Goal: Contribute content

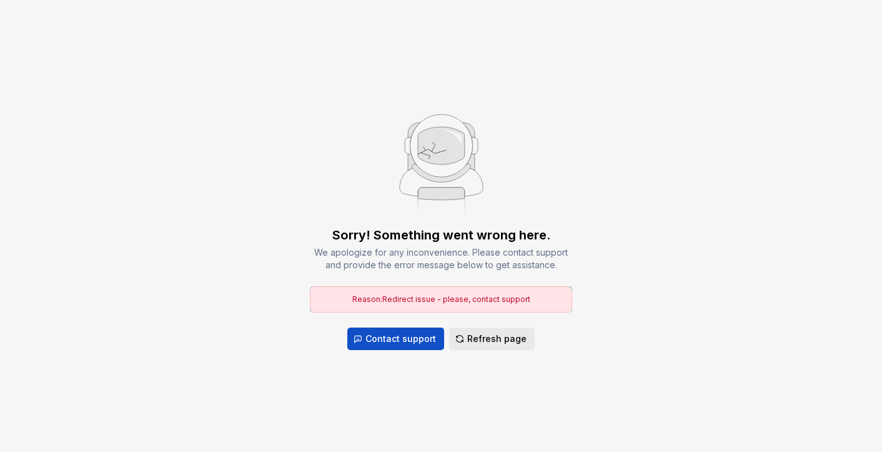
click at [494, 344] on span "Refresh page" at bounding box center [496, 338] width 59 height 12
click at [492, 331] on button "Refresh page" at bounding box center [492, 338] width 86 height 22
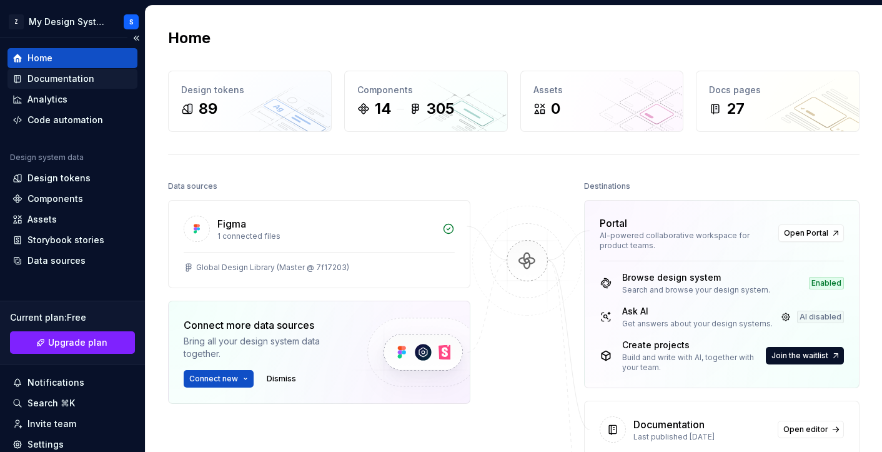
click at [77, 79] on div "Documentation" at bounding box center [60, 78] width 67 height 12
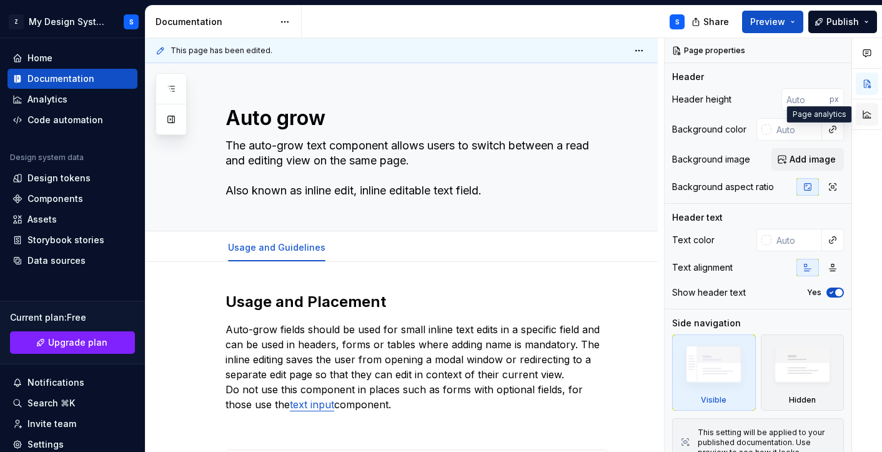
click at [871, 114] on button "button" at bounding box center [867, 114] width 22 height 22
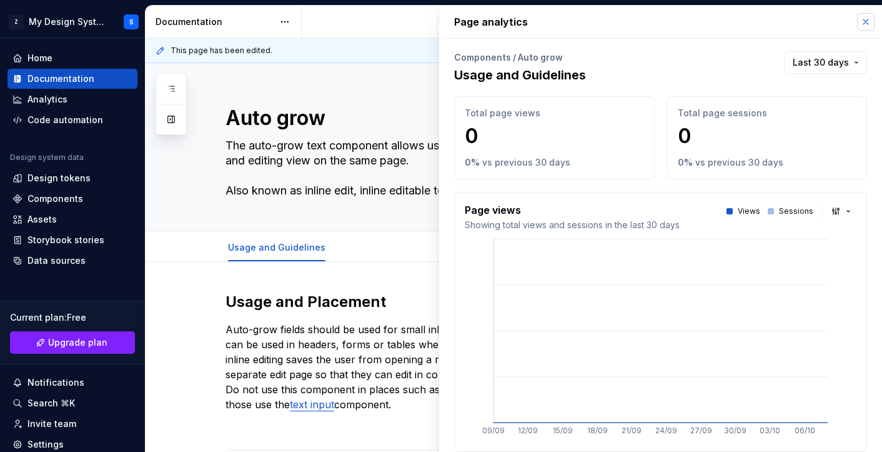
click at [858, 24] on button "button" at bounding box center [865, 21] width 17 height 17
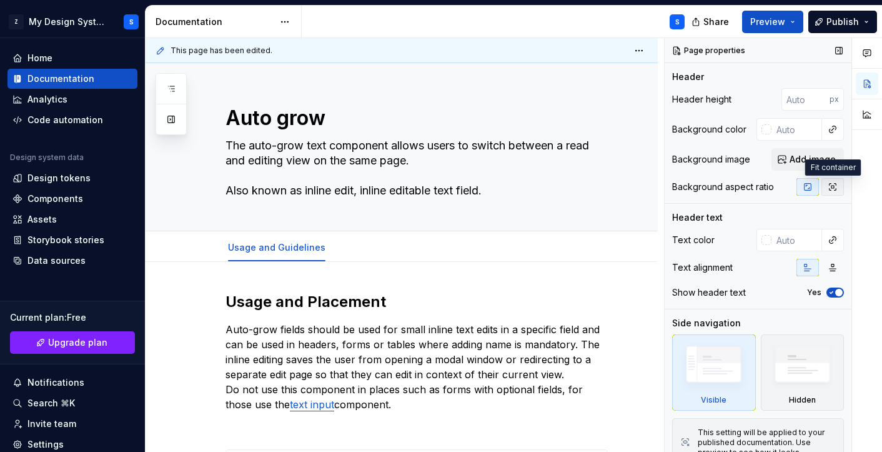
click at [839, 194] on button "button" at bounding box center [833, 186] width 22 height 17
click at [806, 187] on icon "button" at bounding box center [808, 187] width 10 height 10
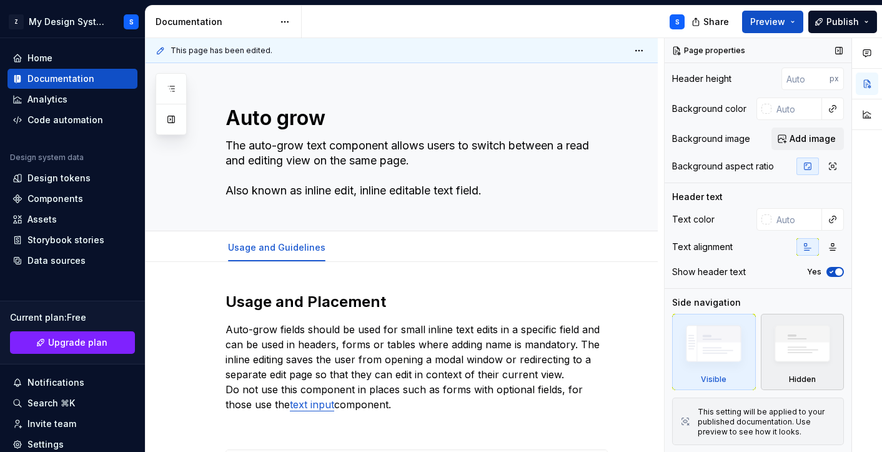
click at [784, 347] on img at bounding box center [803, 346] width 72 height 55
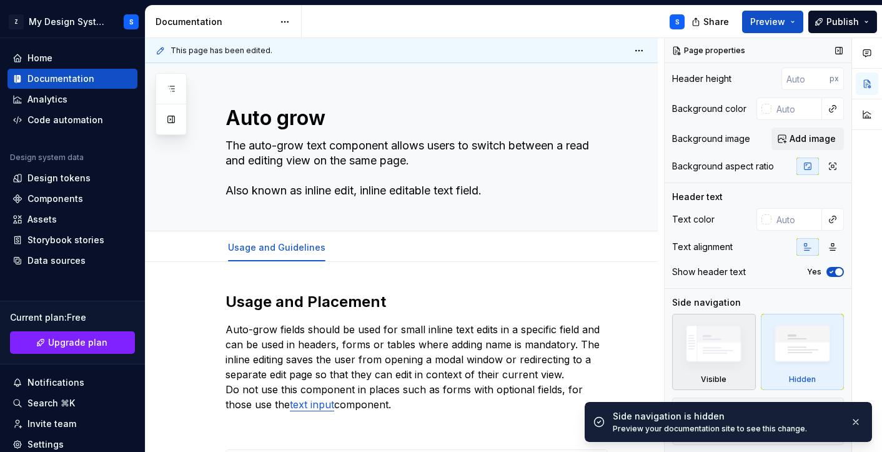
click at [721, 360] on img at bounding box center [714, 346] width 72 height 54
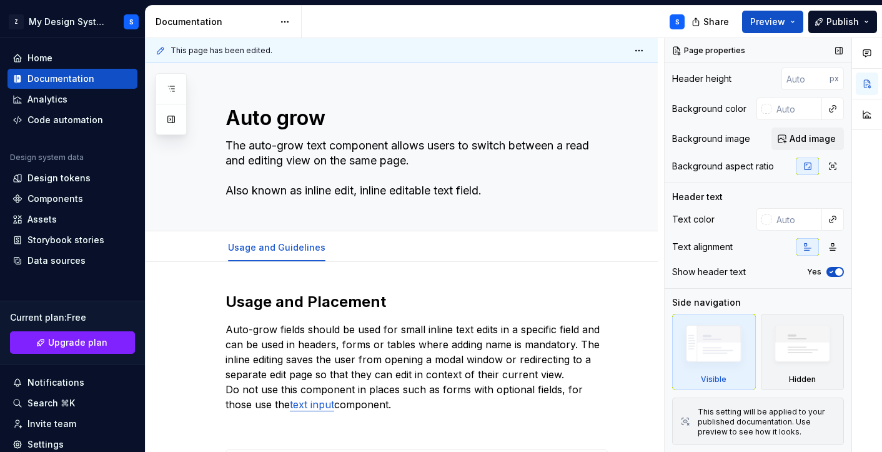
click at [726, 356] on img at bounding box center [714, 346] width 72 height 54
click at [813, 139] on span "Add image" at bounding box center [813, 138] width 46 height 12
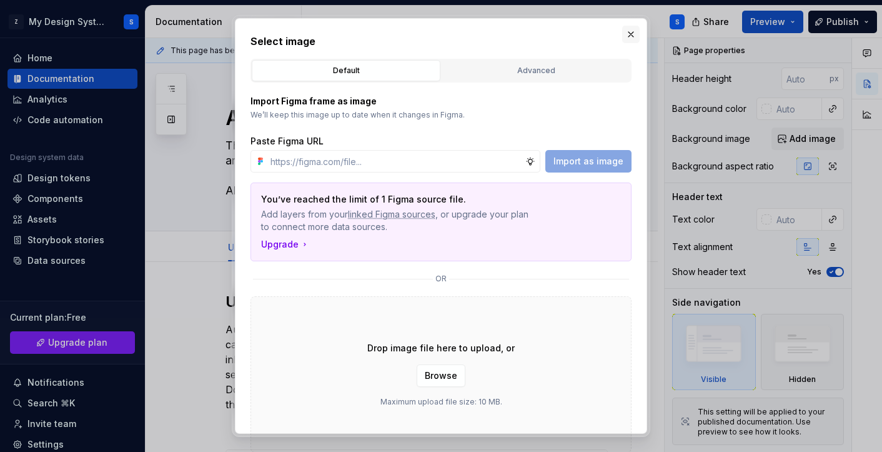
click at [630, 36] on button "button" at bounding box center [630, 34] width 17 height 17
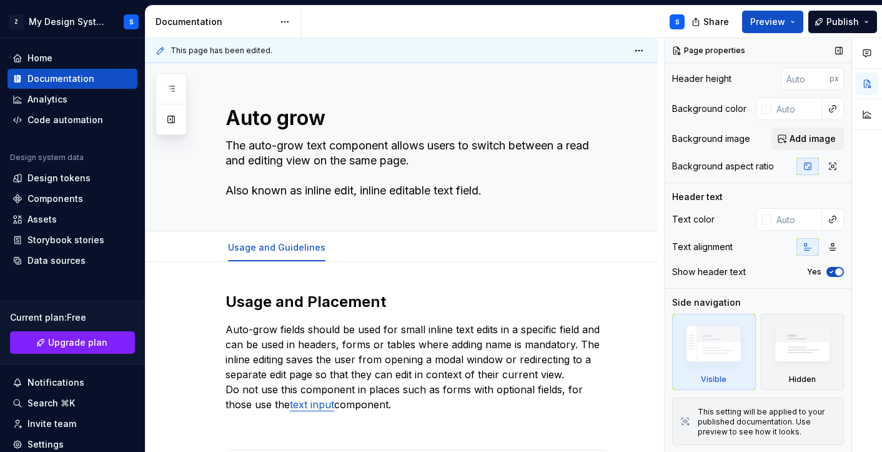
type textarea "*"
type input "1"
click at [823, 78] on input "1" at bounding box center [806, 78] width 48 height 22
click at [767, 82] on button "button" at bounding box center [767, 78] width 17 height 17
type textarea "*"
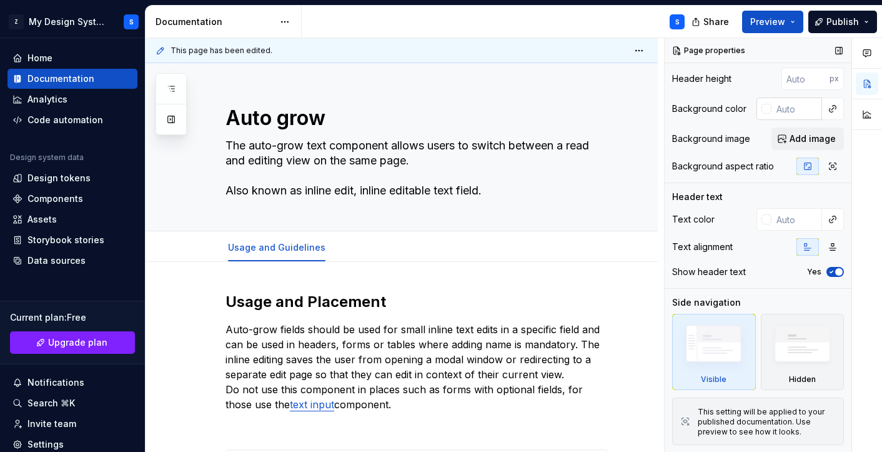
click at [785, 112] on input "text" at bounding box center [797, 108] width 51 height 22
click at [835, 108] on button "button" at bounding box center [832, 108] width 17 height 17
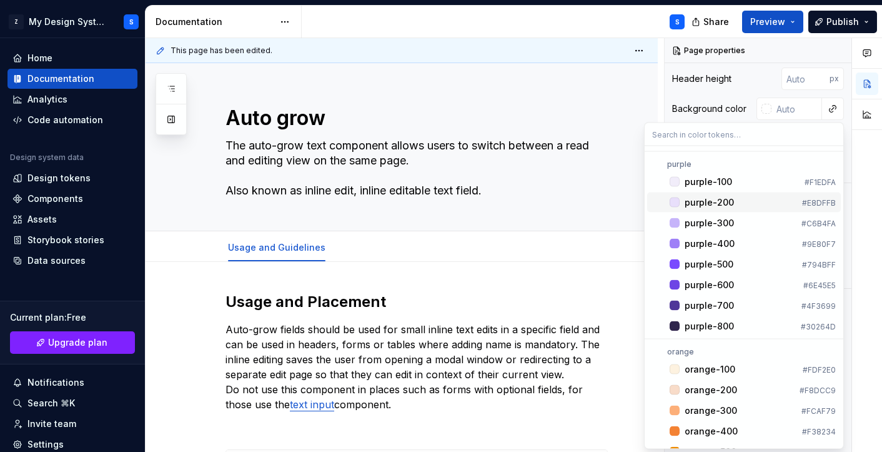
click at [730, 202] on div "purple-200" at bounding box center [709, 202] width 49 height 12
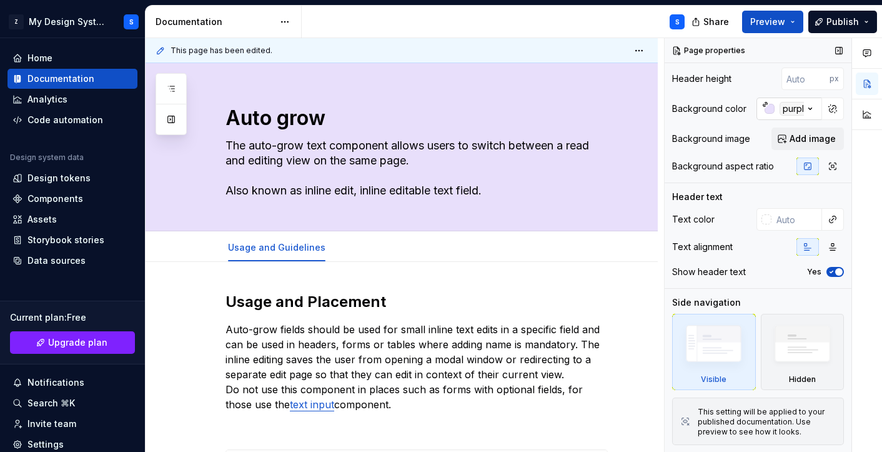
click at [792, 108] on div "purple-200" at bounding box center [806, 109] width 53 height 14
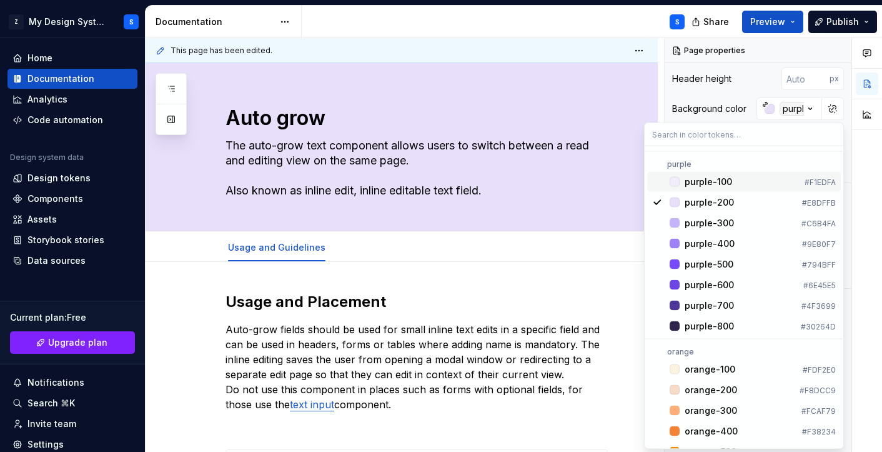
click at [761, 109] on div "Comments Open comments No comments yet Select ‘Comment’ from the block context …" at bounding box center [773, 245] width 217 height 414
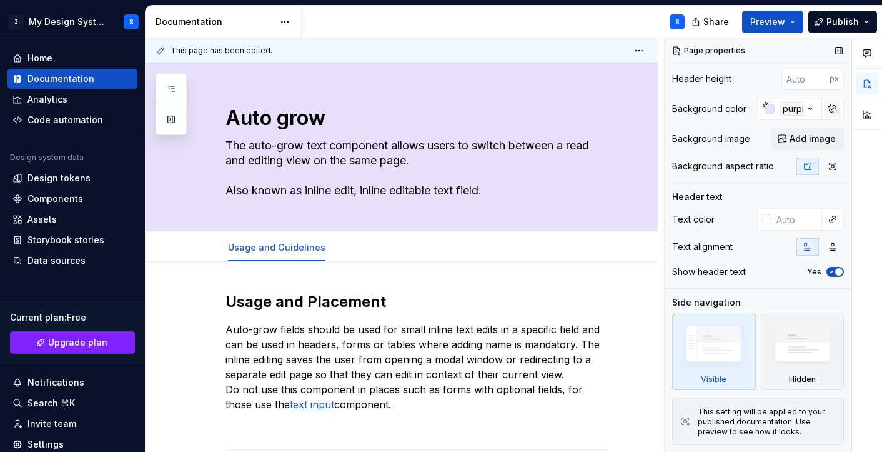
click at [832, 109] on button "button" at bounding box center [832, 108] width 17 height 17
type textarea "*"
click at [788, 111] on input "#e8dffbff" at bounding box center [798, 108] width 48 height 22
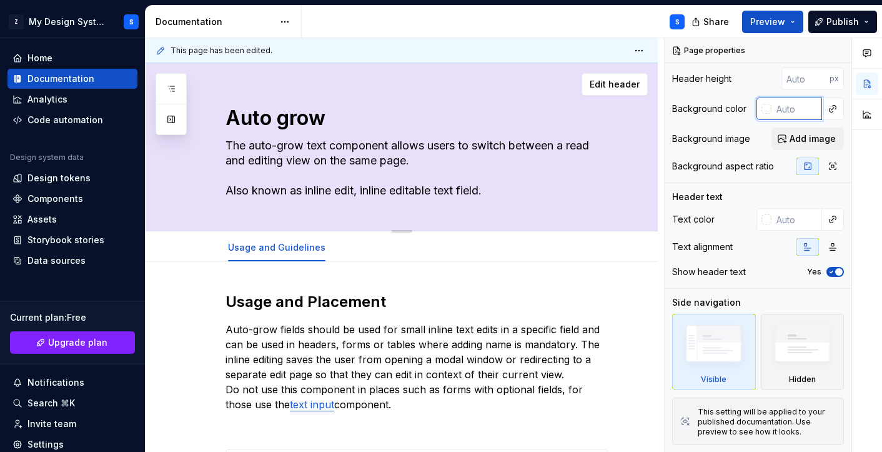
type textarea "*"
click at [658, 120] on div "Auto grow The auto-grow text component allows users to switch between a read an…" at bounding box center [402, 147] width 512 height 168
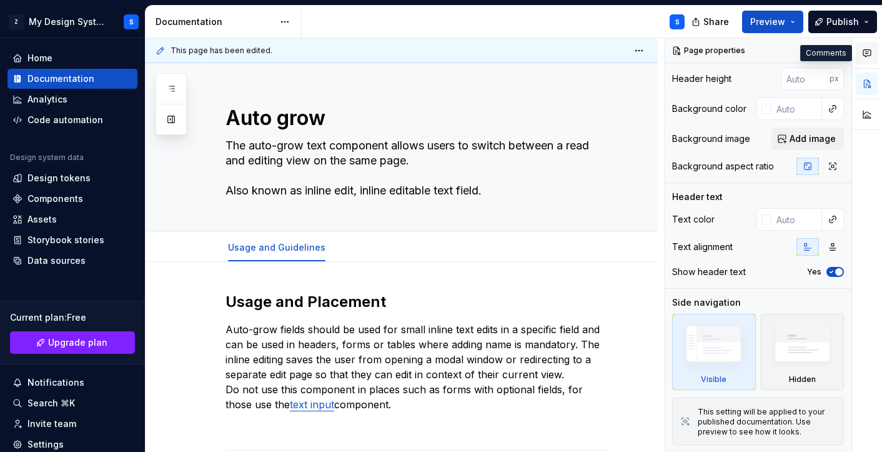
click at [869, 49] on icon "button" at bounding box center [867, 53] width 10 height 10
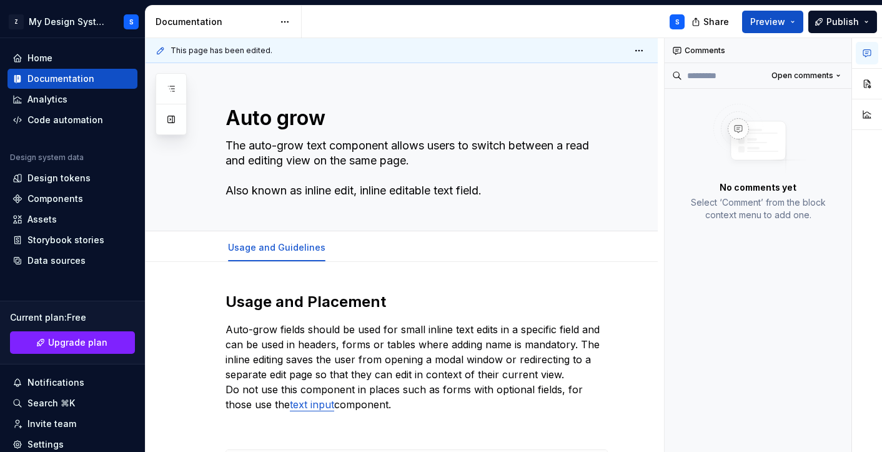
scroll to position [0, 0]
click at [343, 404] on p "Auto-grow fields should be used for small inline text edits in a specific field…" at bounding box center [417, 367] width 382 height 90
click at [633, 331] on button "button" at bounding box center [624, 329] width 17 height 17
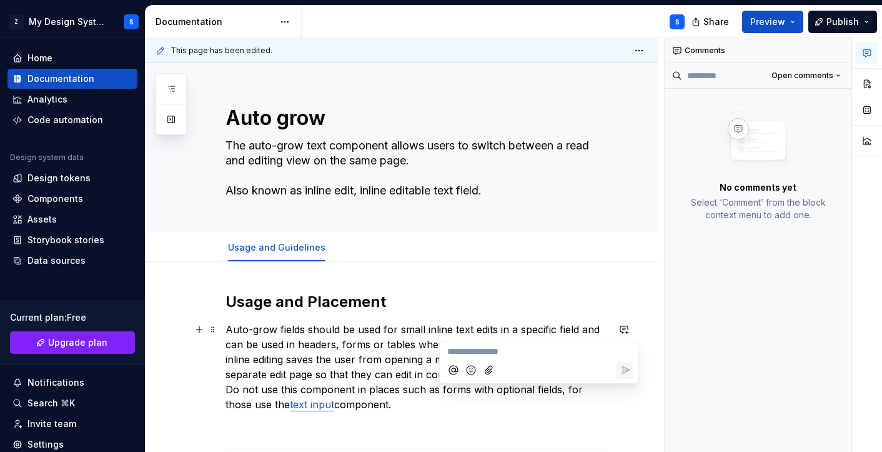
click at [469, 374] on icon "Add emoji" at bounding box center [471, 370] width 9 height 9
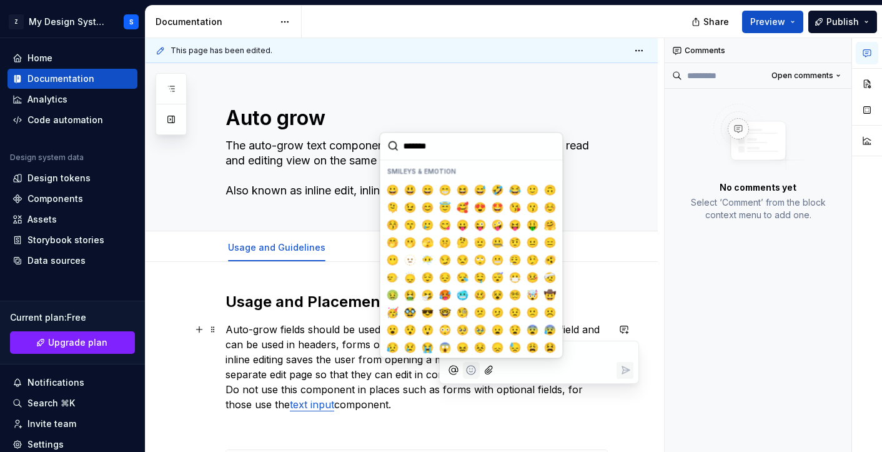
type textarea "*"
